Goal: Task Accomplishment & Management: Manage account settings

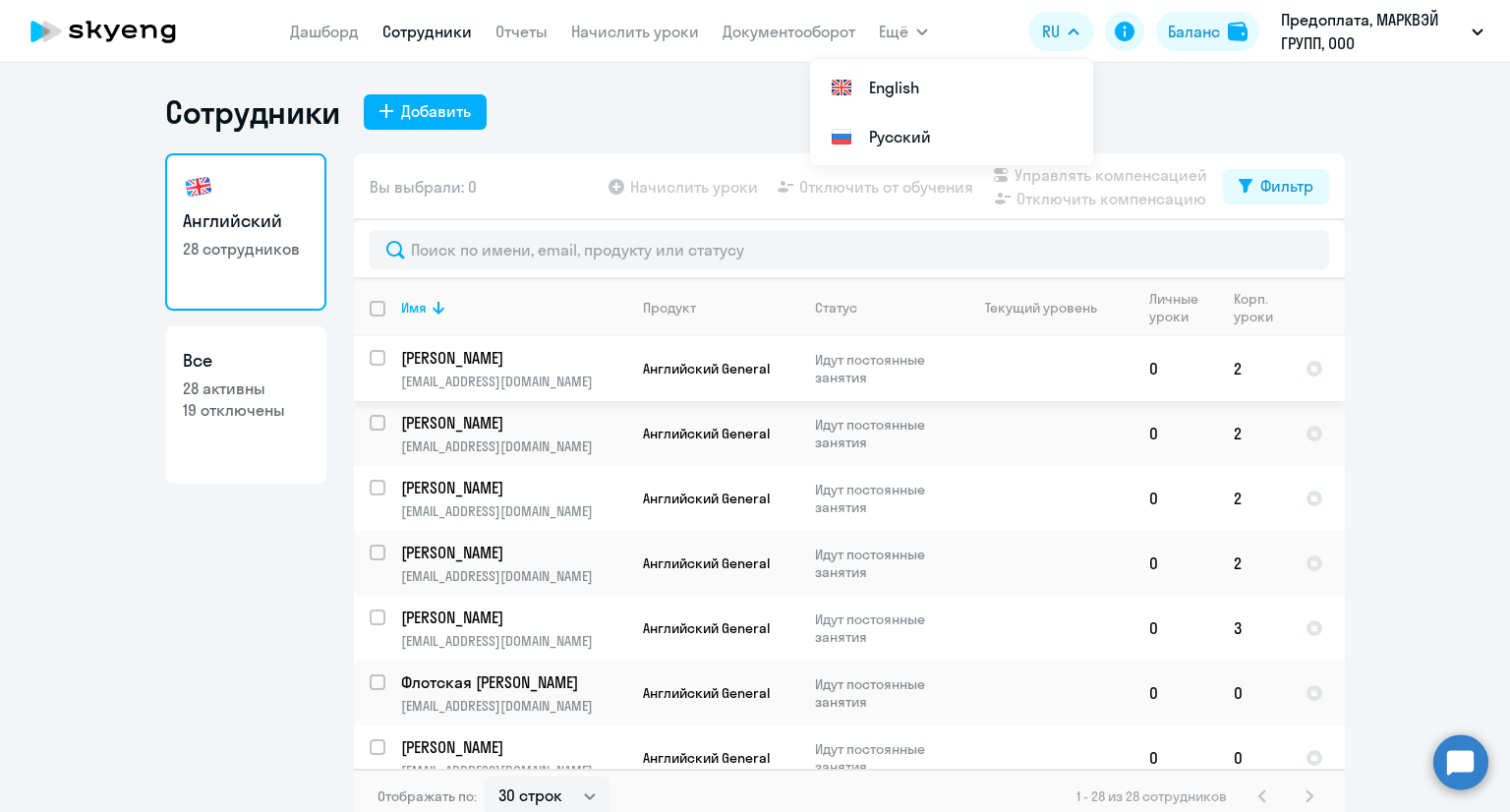
select select "30"
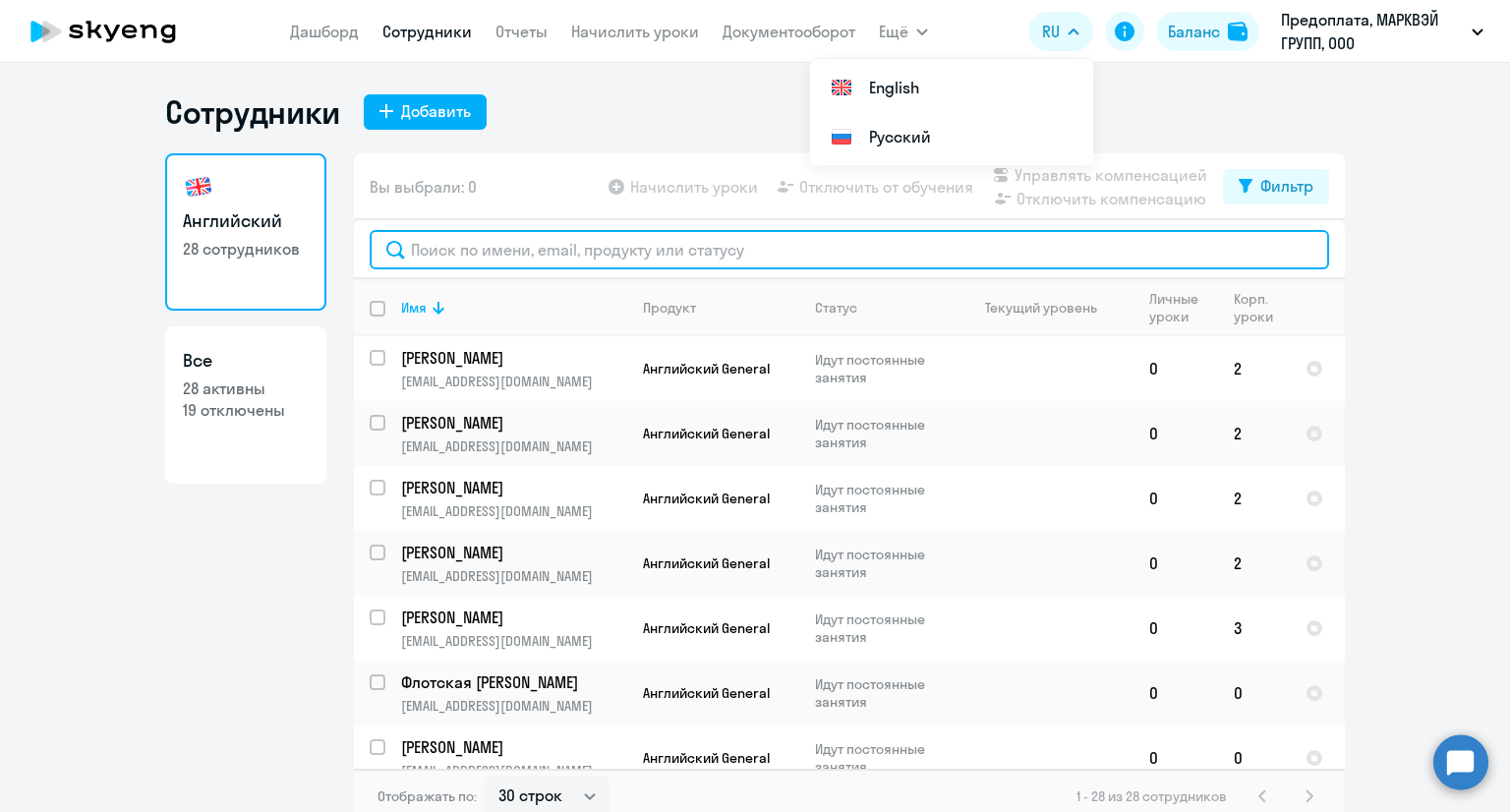
click at [728, 257] on input "text" at bounding box center [849, 249] width 960 height 39
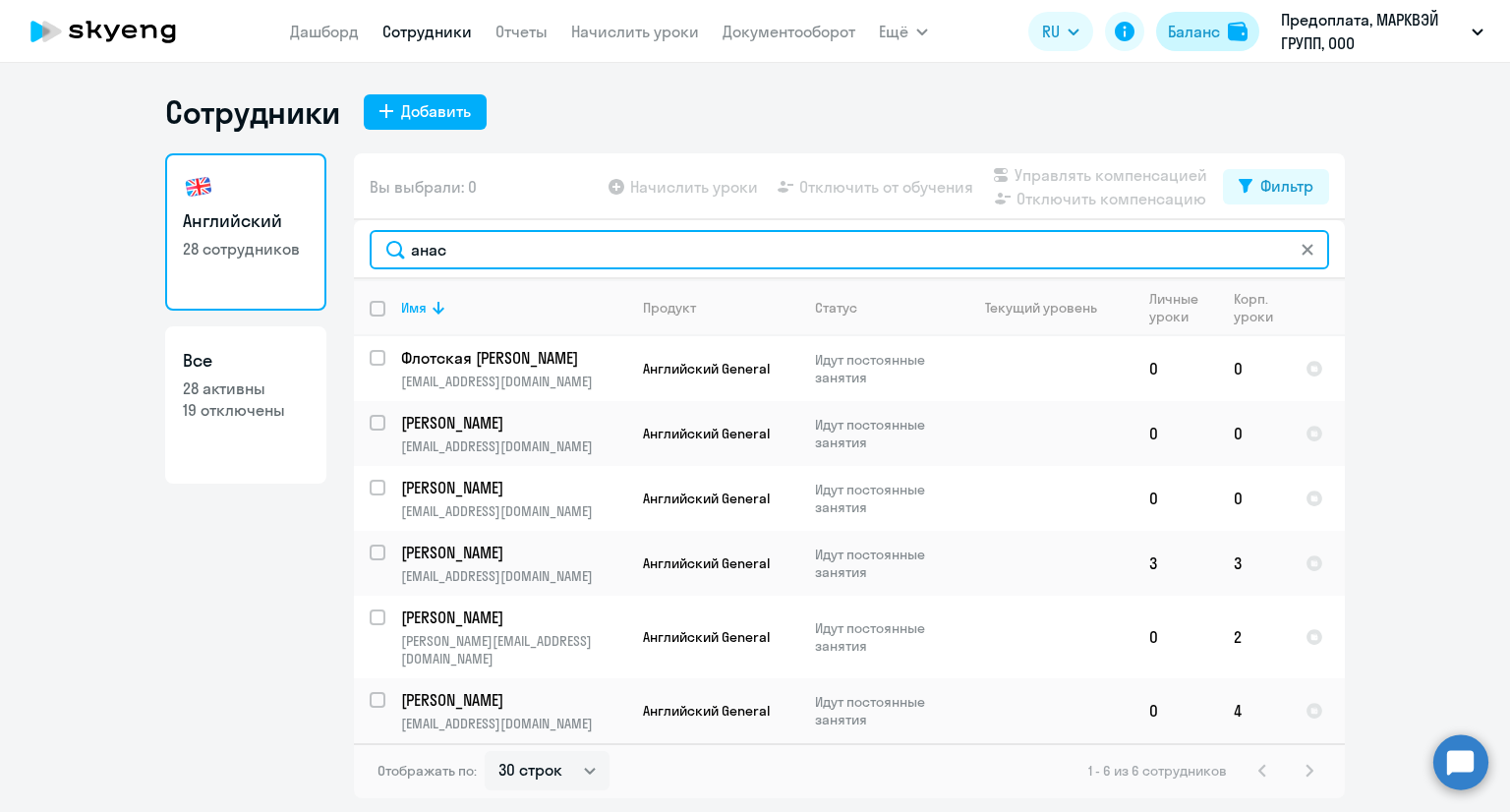
type input "анас"
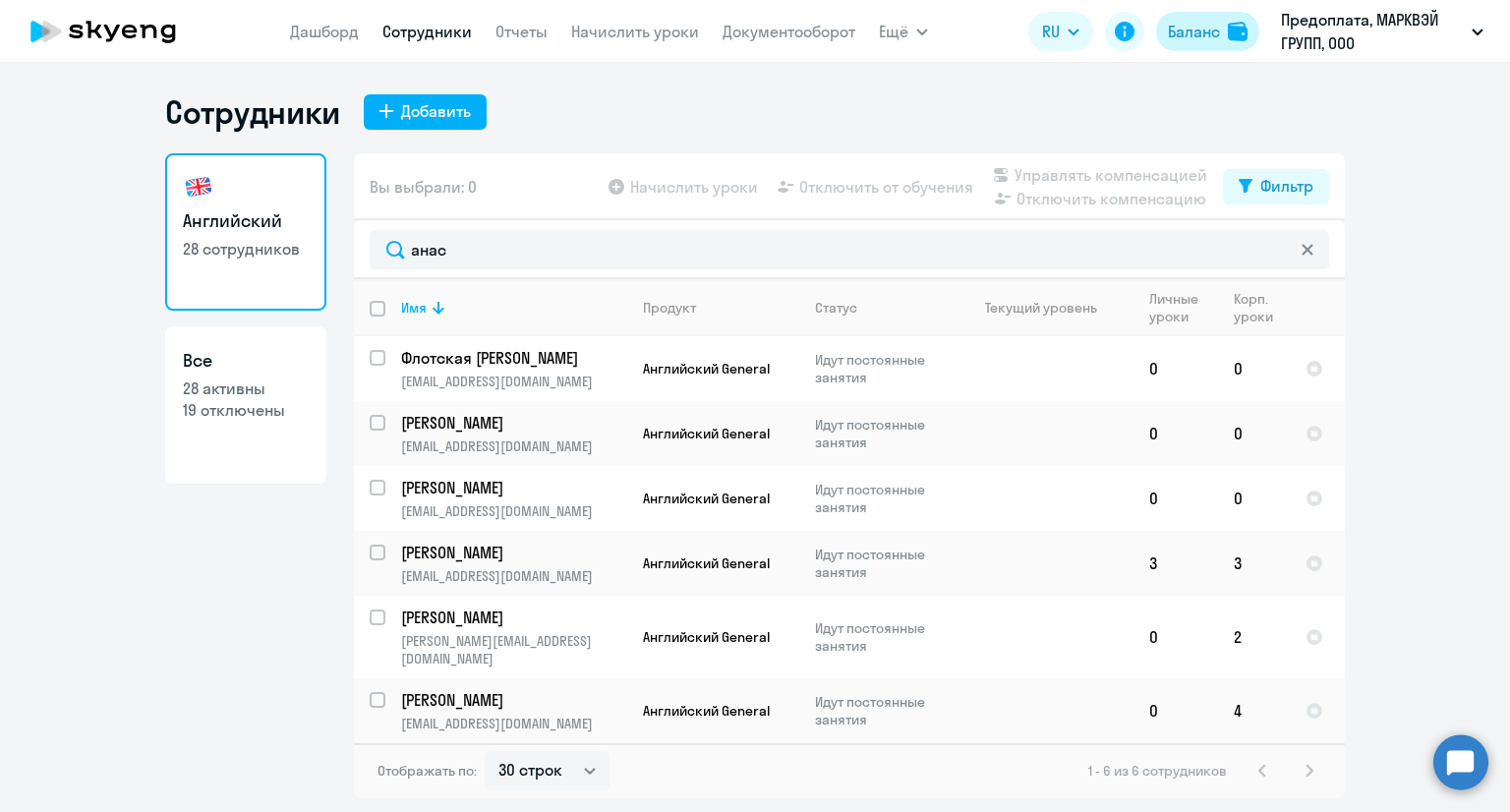
click at [1202, 17] on button "Баланс" at bounding box center [1207, 31] width 104 height 39
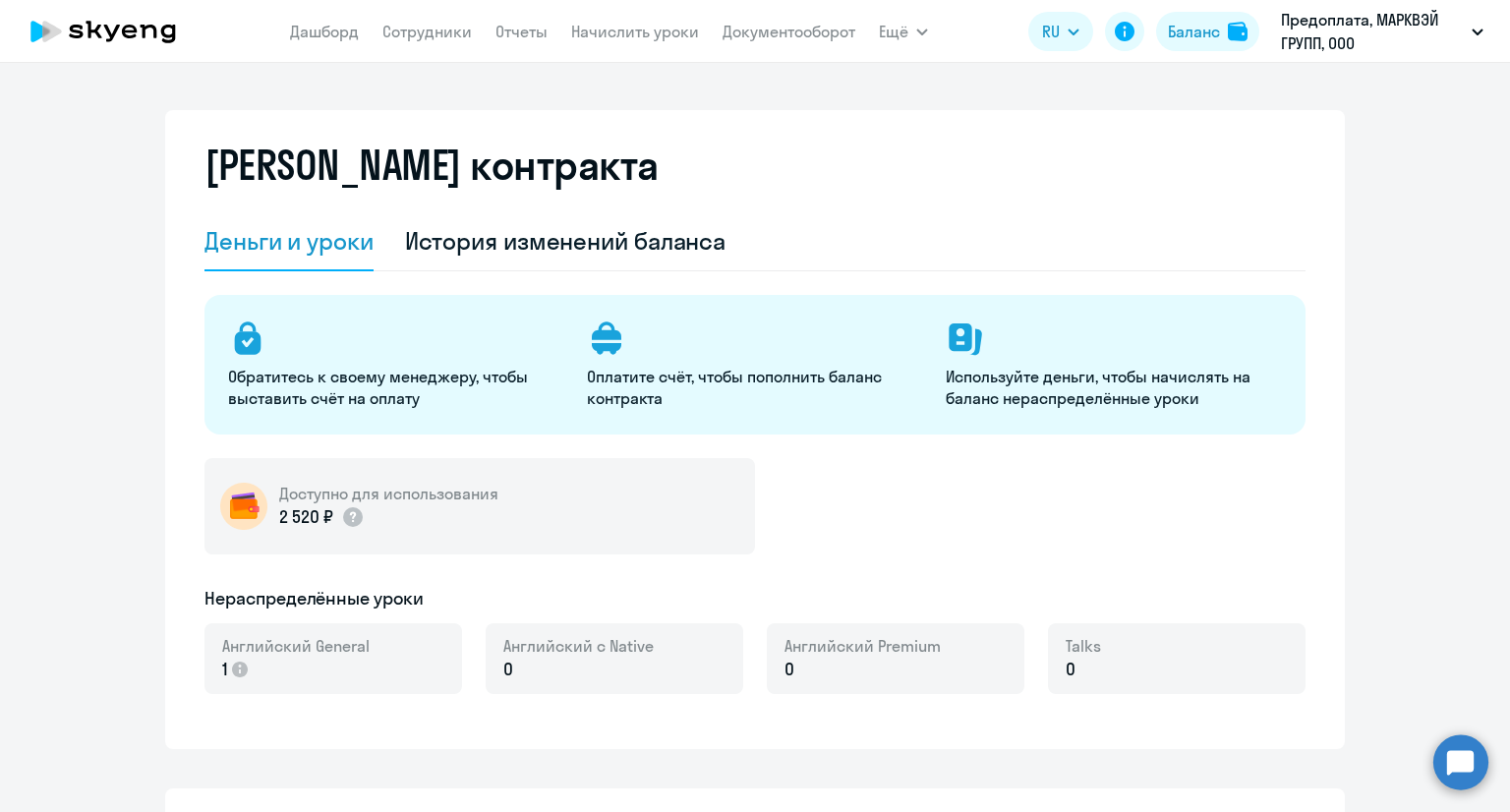
select select "english_adult_not_native_speaker"
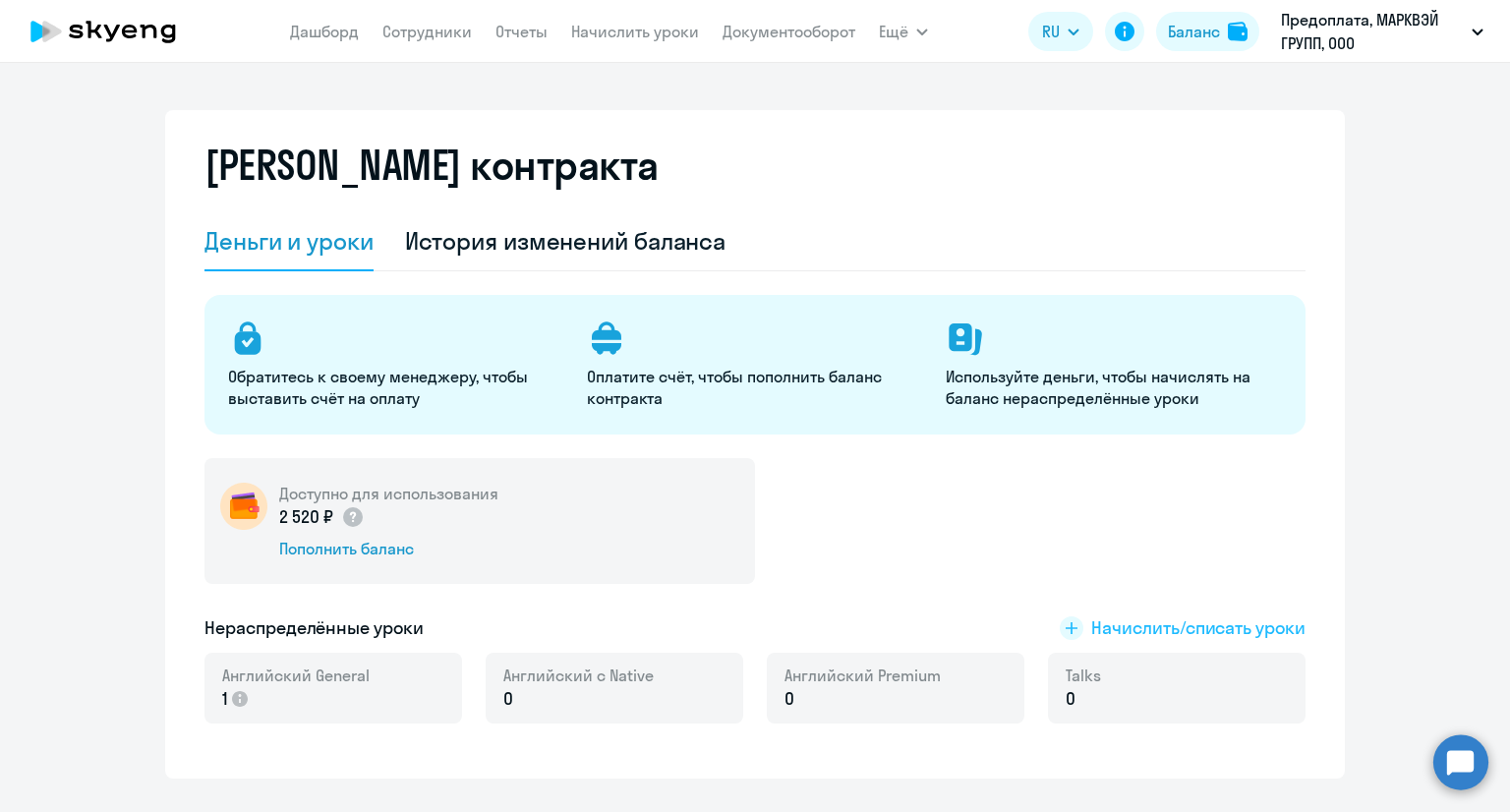
click at [1158, 618] on span "Начислить/списать уроки" at bounding box center [1197, 628] width 214 height 26
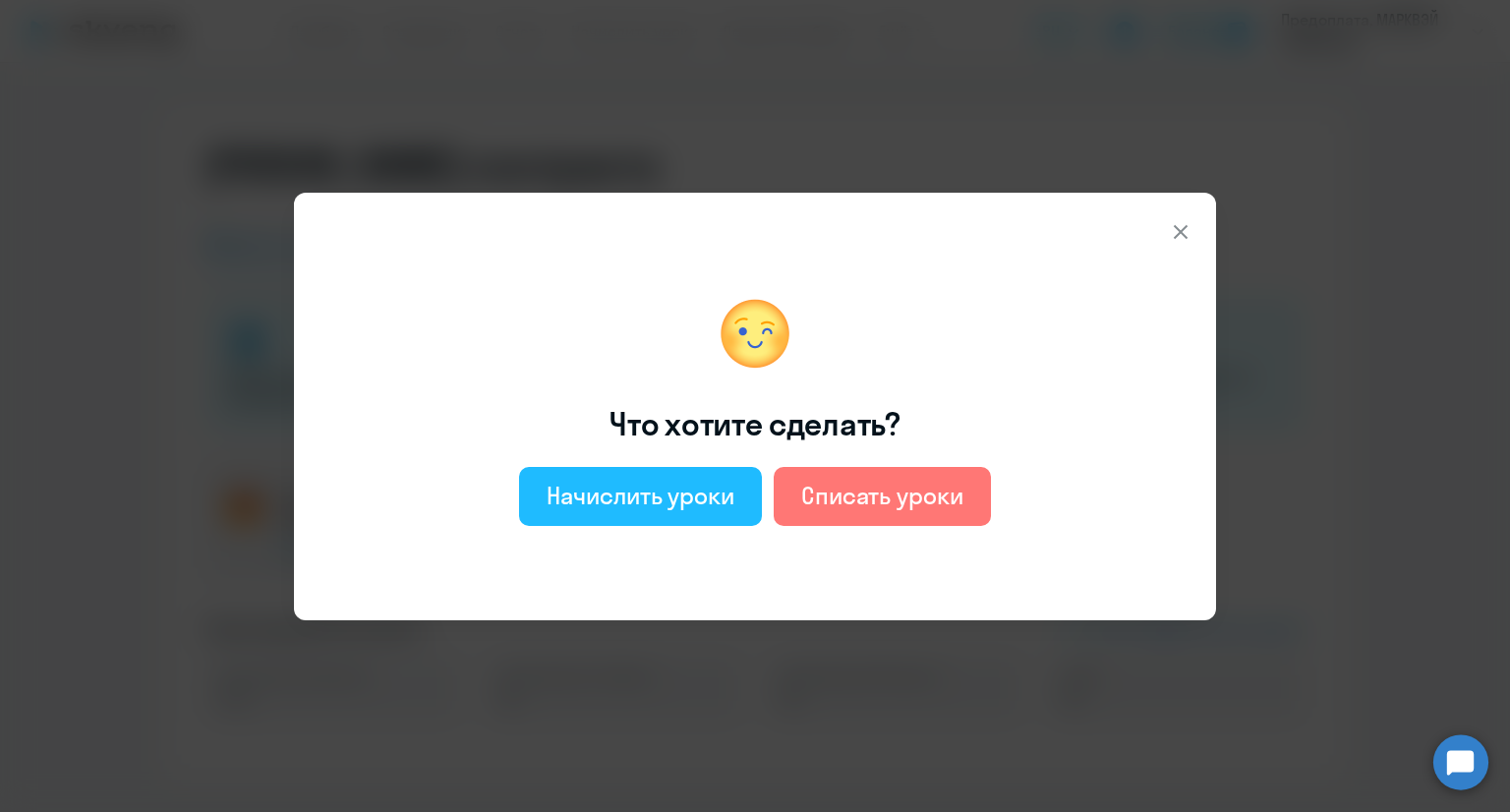
click at [716, 490] on div "Начислить уроки" at bounding box center [640, 496] width 188 height 32
select select "english_adult_not_native_speaker"
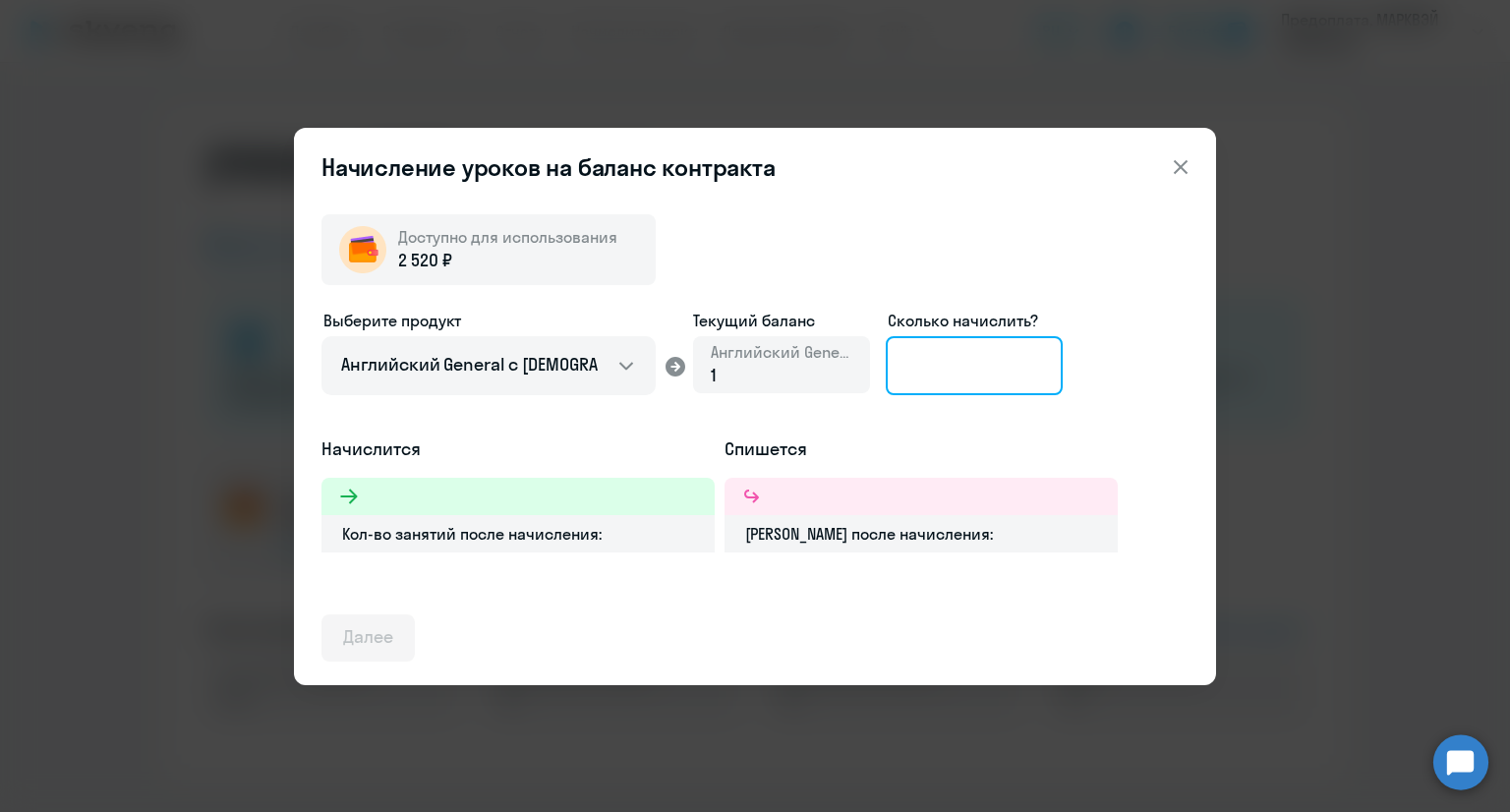
click at [952, 375] on input at bounding box center [974, 365] width 177 height 59
drag, startPoint x: 952, startPoint y: 375, endPoint x: 892, endPoint y: 368, distance: 60.4
click at [892, 368] on input "1" at bounding box center [974, 365] width 177 height 59
drag, startPoint x: 918, startPoint y: 369, endPoint x: 884, endPoint y: 369, distance: 34.0
click at [884, 369] on div "Выберите продукт Английский General с русскоговорящим преподавателем Английский…" at bounding box center [755, 372] width 867 height 127
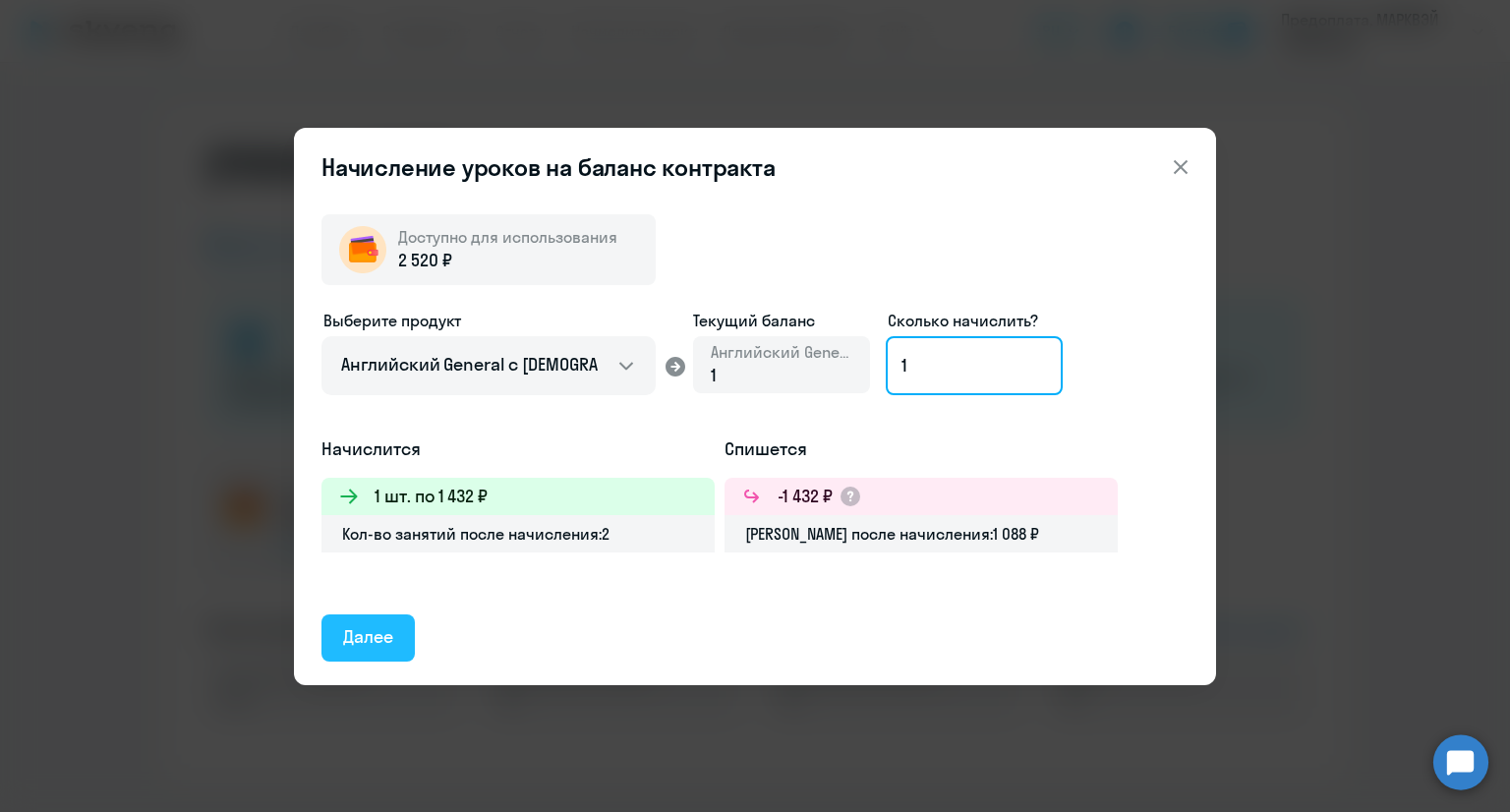
type input "1"
click at [384, 632] on div "Далее" at bounding box center [368, 637] width 50 height 26
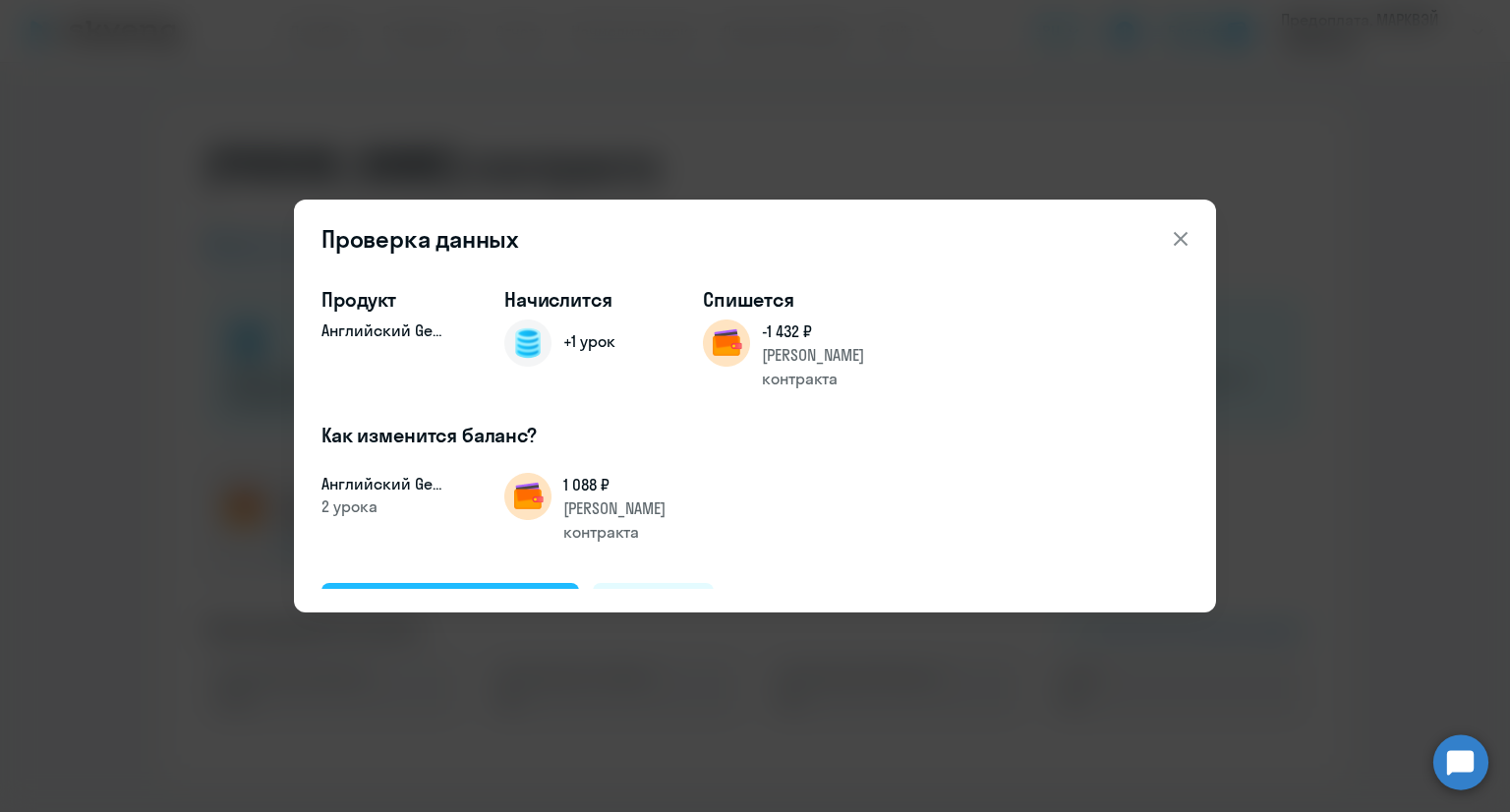
click at [444, 592] on div "Подтвердить и начислить" at bounding box center [450, 605] width 214 height 26
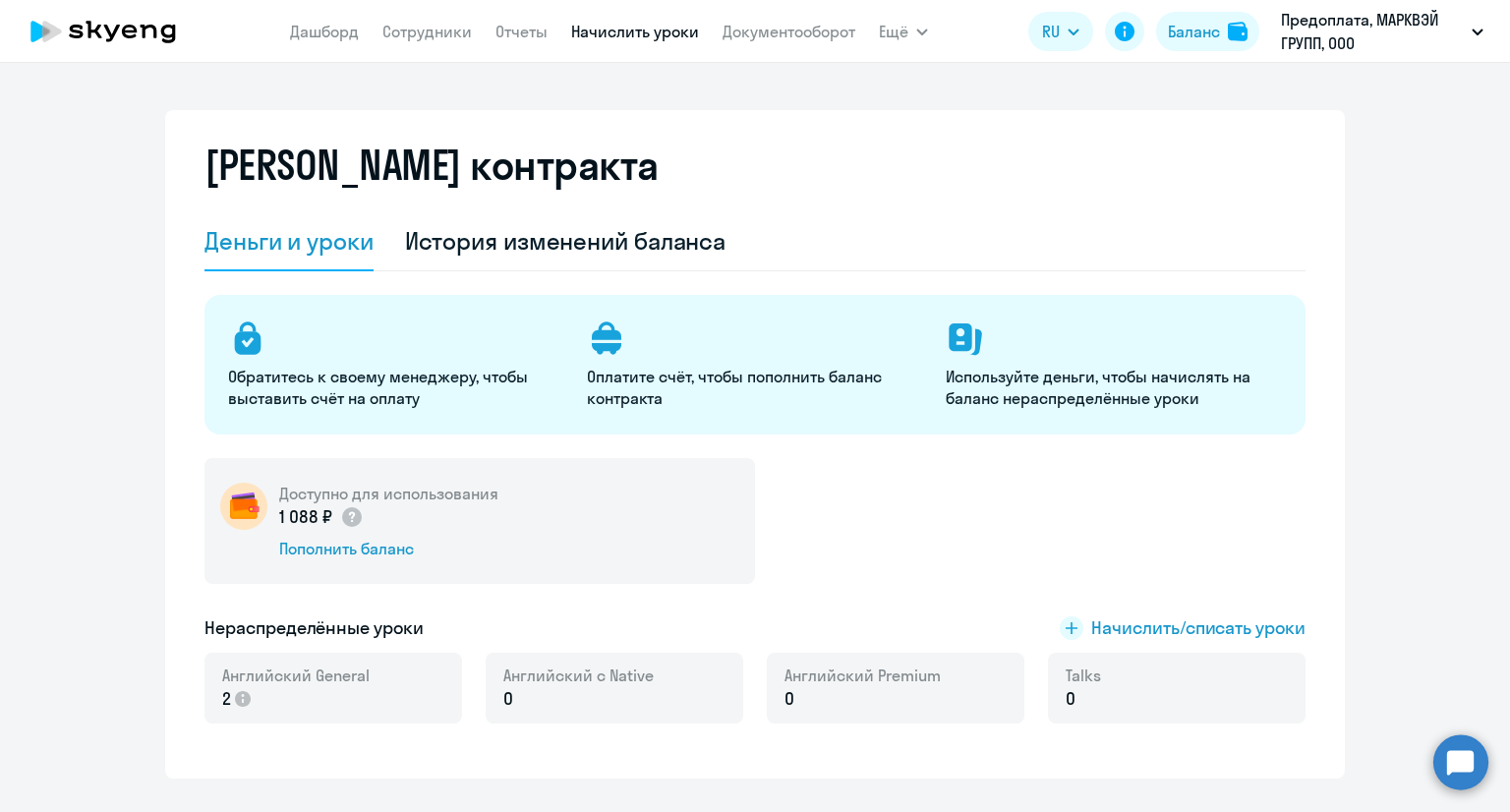
click at [642, 32] on link "Начислить уроки" at bounding box center [635, 32] width 127 height 20
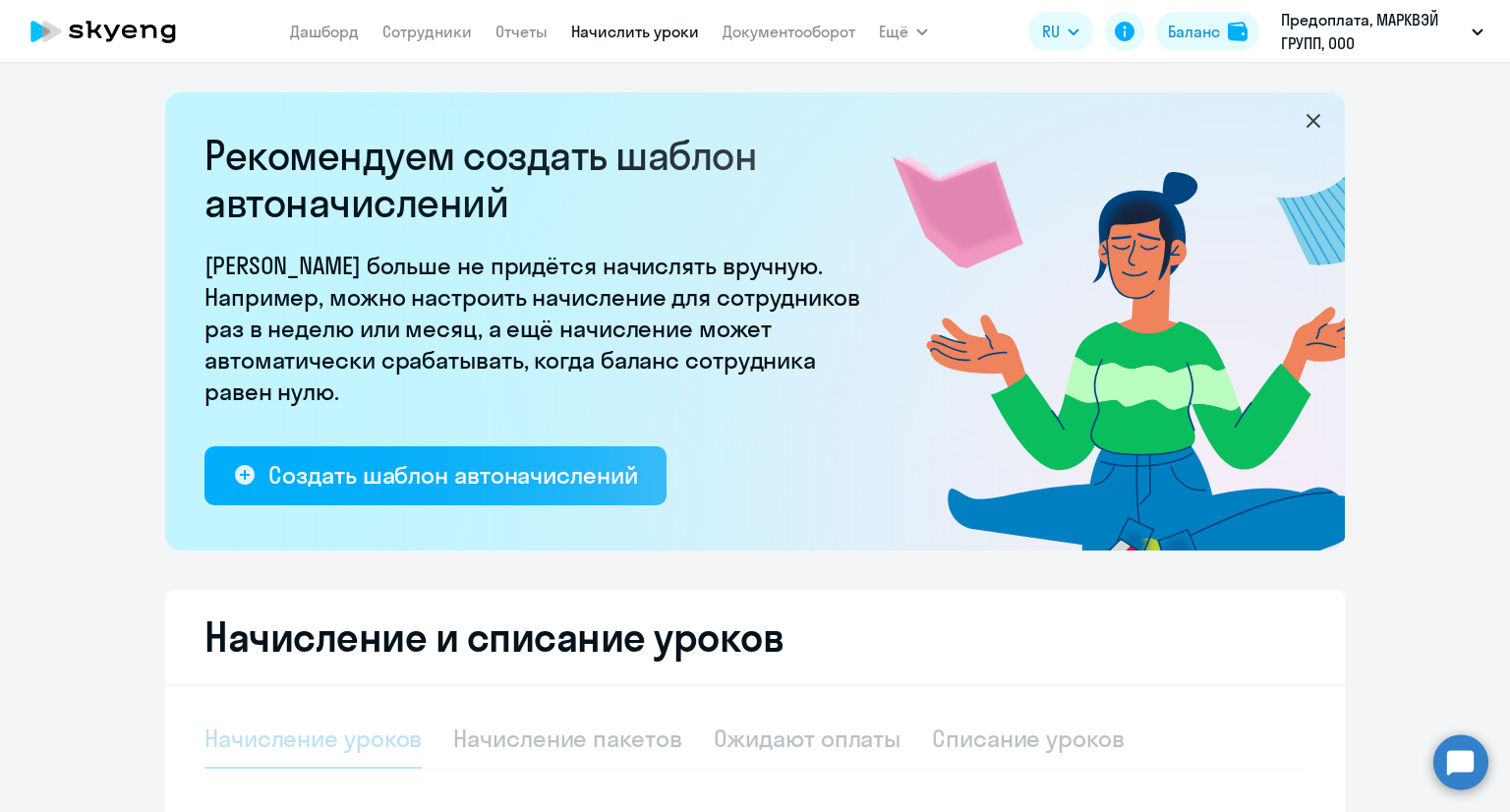
select select "10"
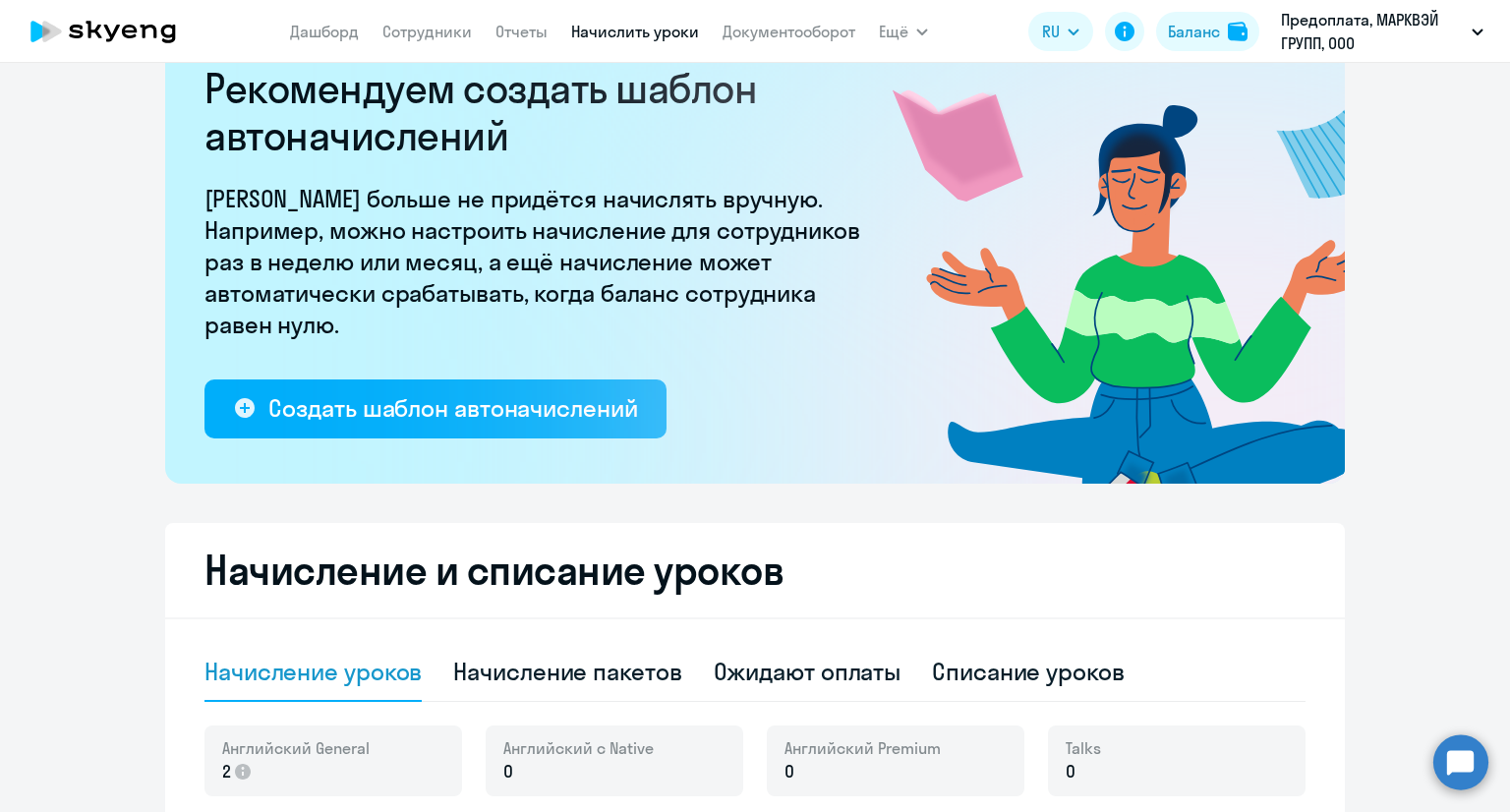
scroll to position [393, 0]
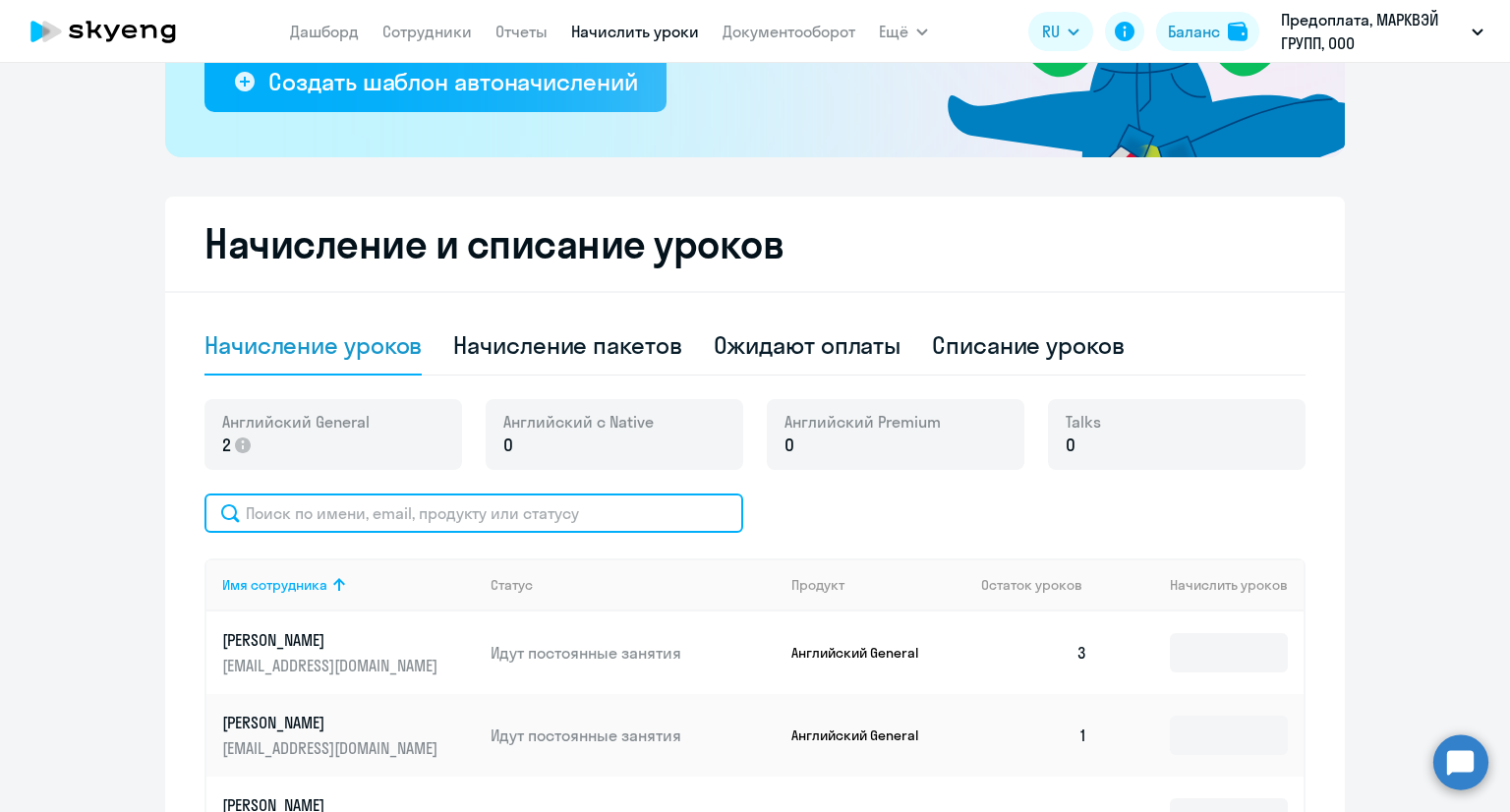
click at [518, 502] on input "text" at bounding box center [473, 512] width 539 height 39
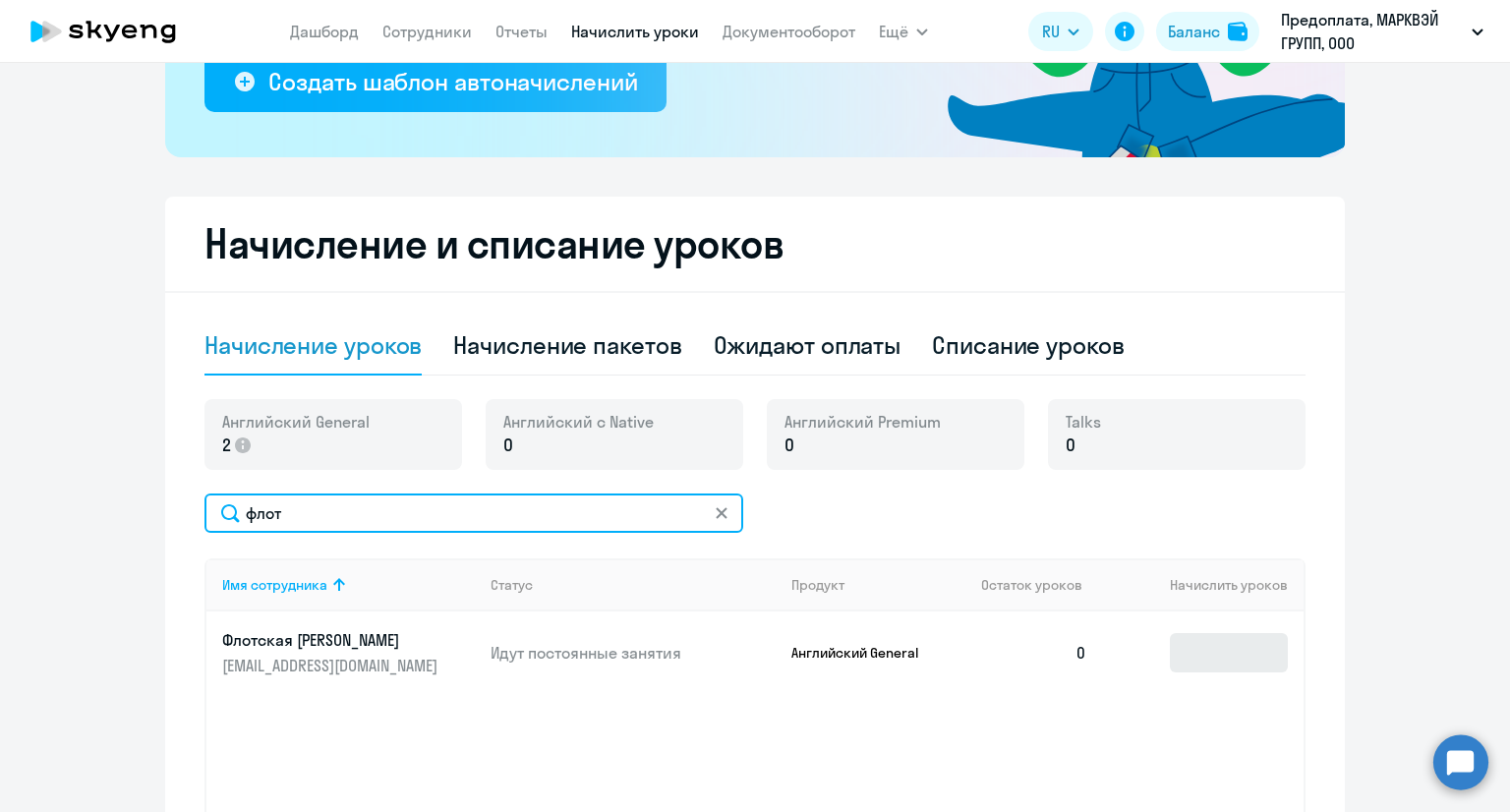
type input "флот"
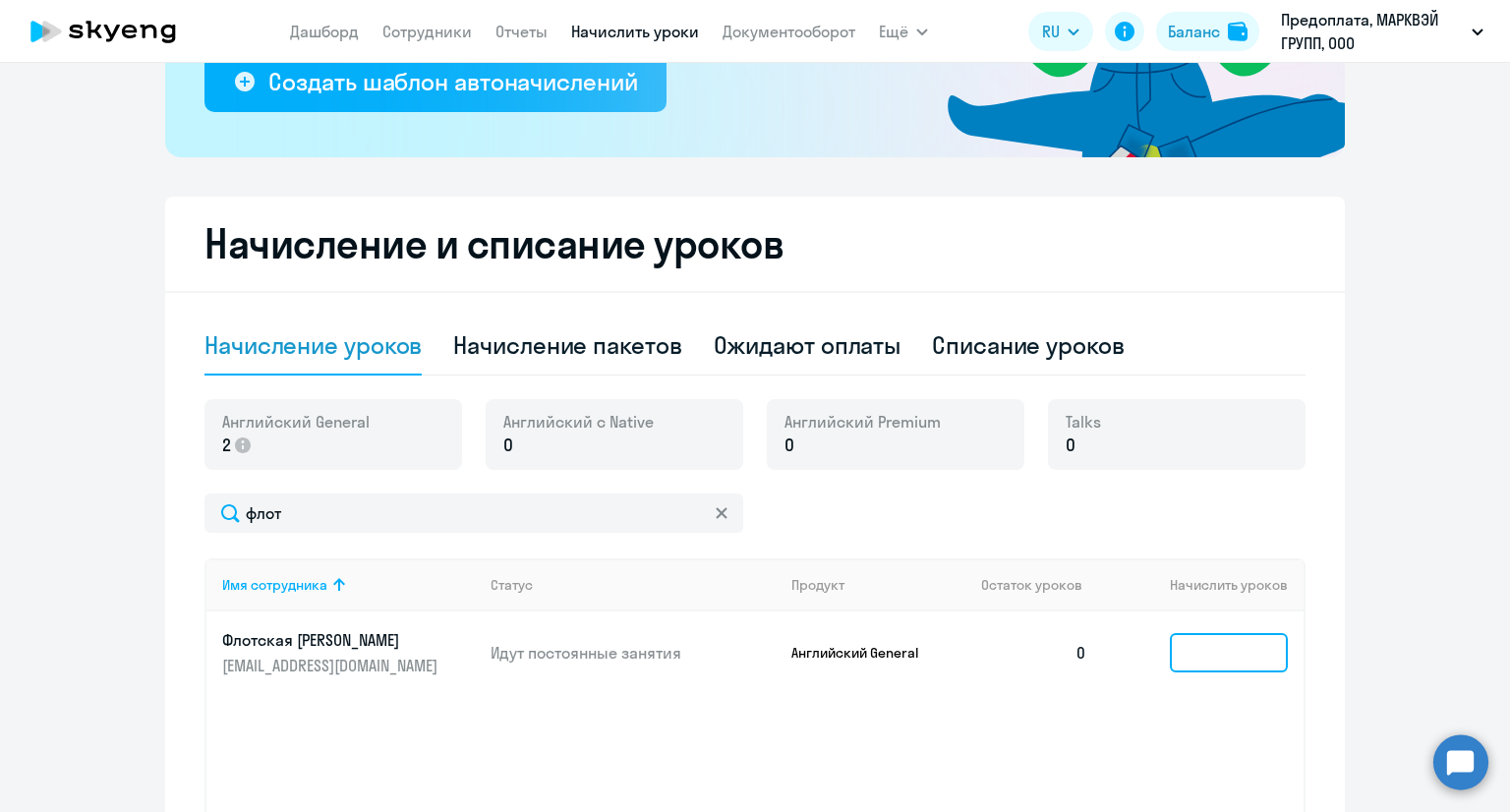
click at [1184, 655] on input at bounding box center [1228, 652] width 117 height 39
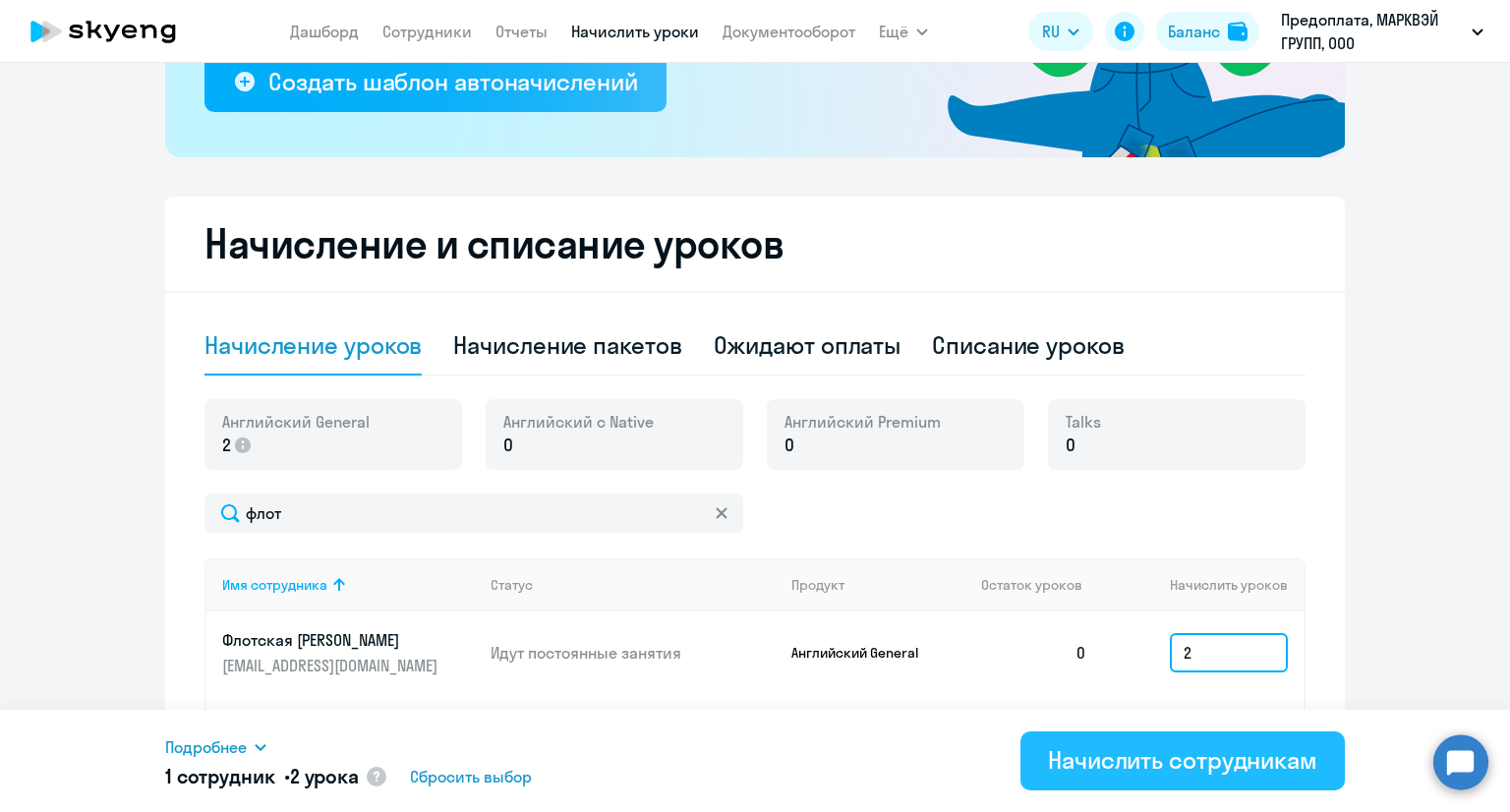
type input "2"
click at [1200, 767] on div "Начислить сотрудникам" at bounding box center [1182, 759] width 270 height 32
